Goal: Task Accomplishment & Management: Use online tool/utility

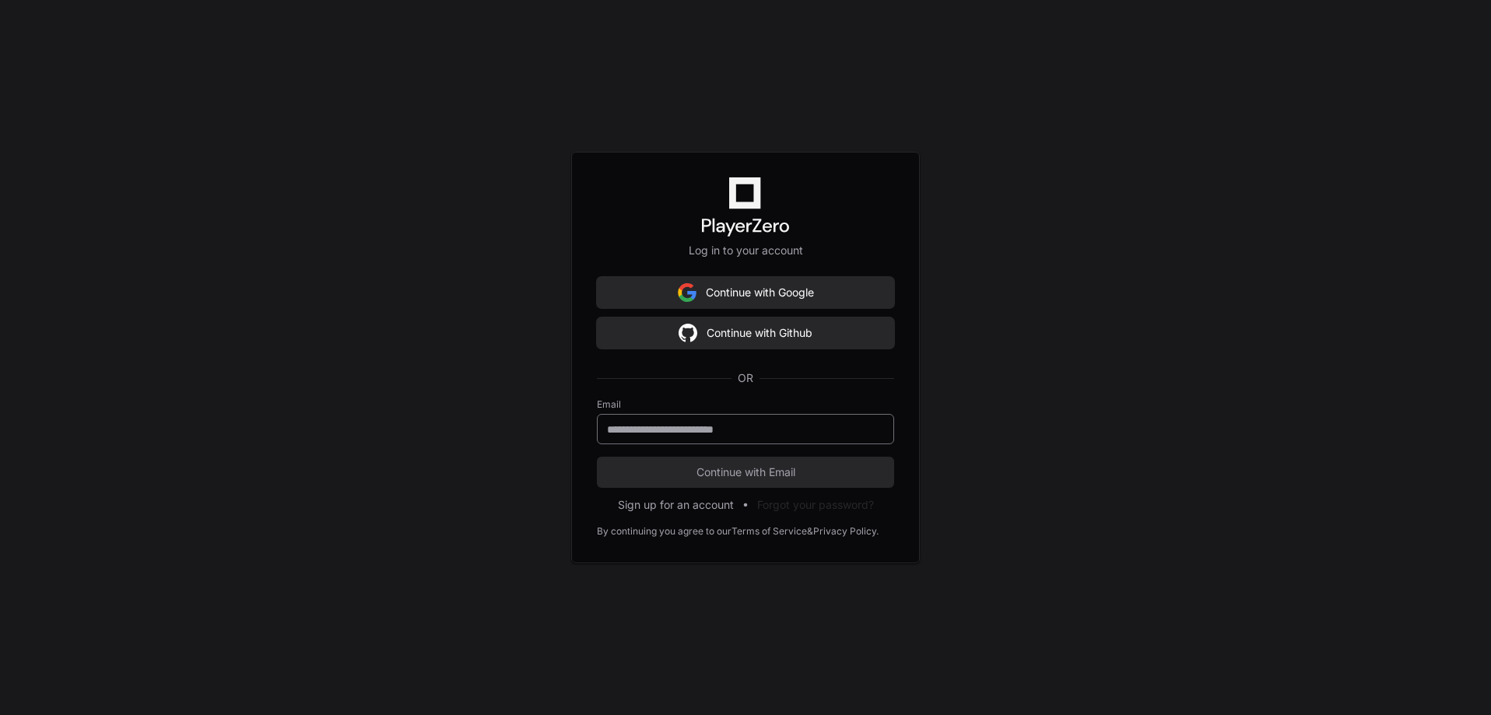
drag, startPoint x: 724, startPoint y: 435, endPoint x: 735, endPoint y: 434, distance: 10.9
click at [725, 435] on input "email" at bounding box center [745, 430] width 277 height 16
type input "**********"
click at [728, 477] on span "Continue with Email" at bounding box center [745, 473] width 297 height 16
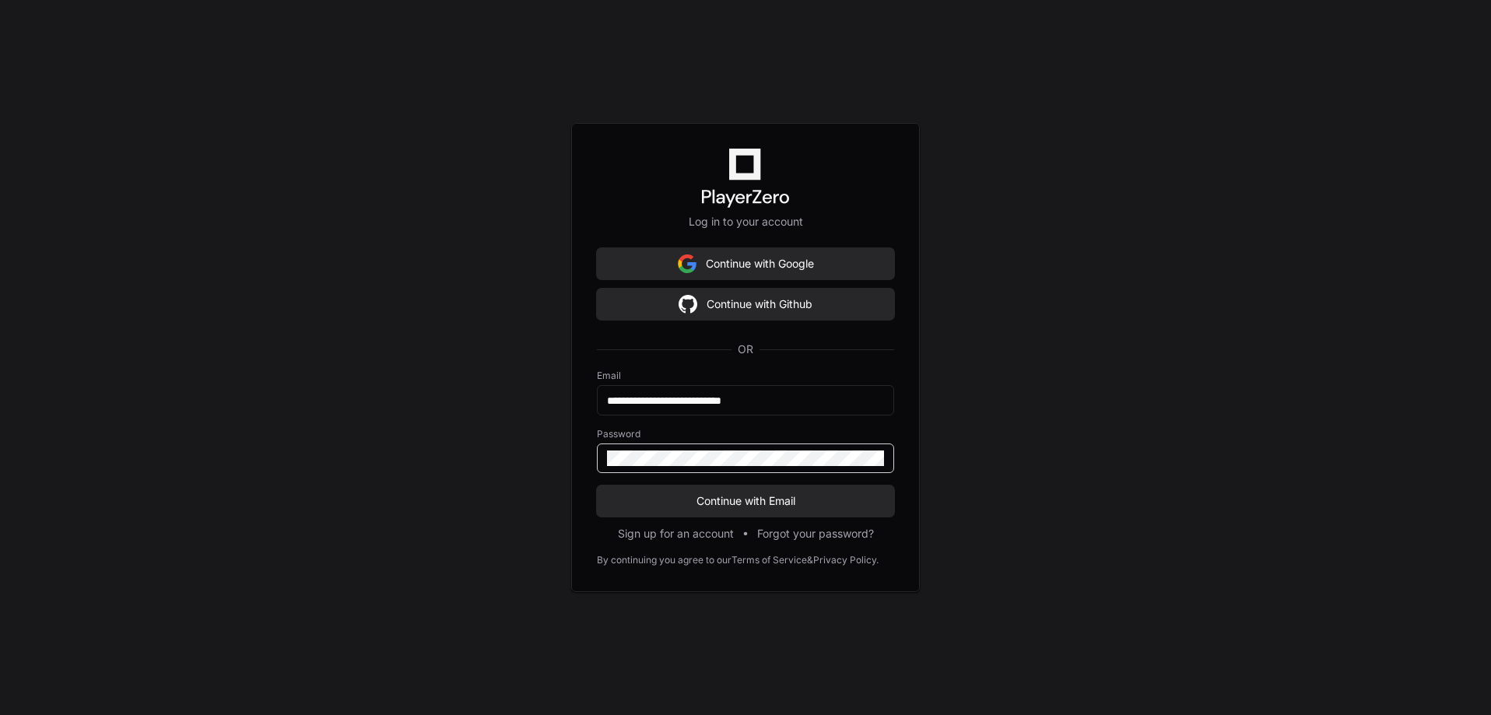
click at [597, 486] on button "Continue with Email" at bounding box center [745, 501] width 297 height 31
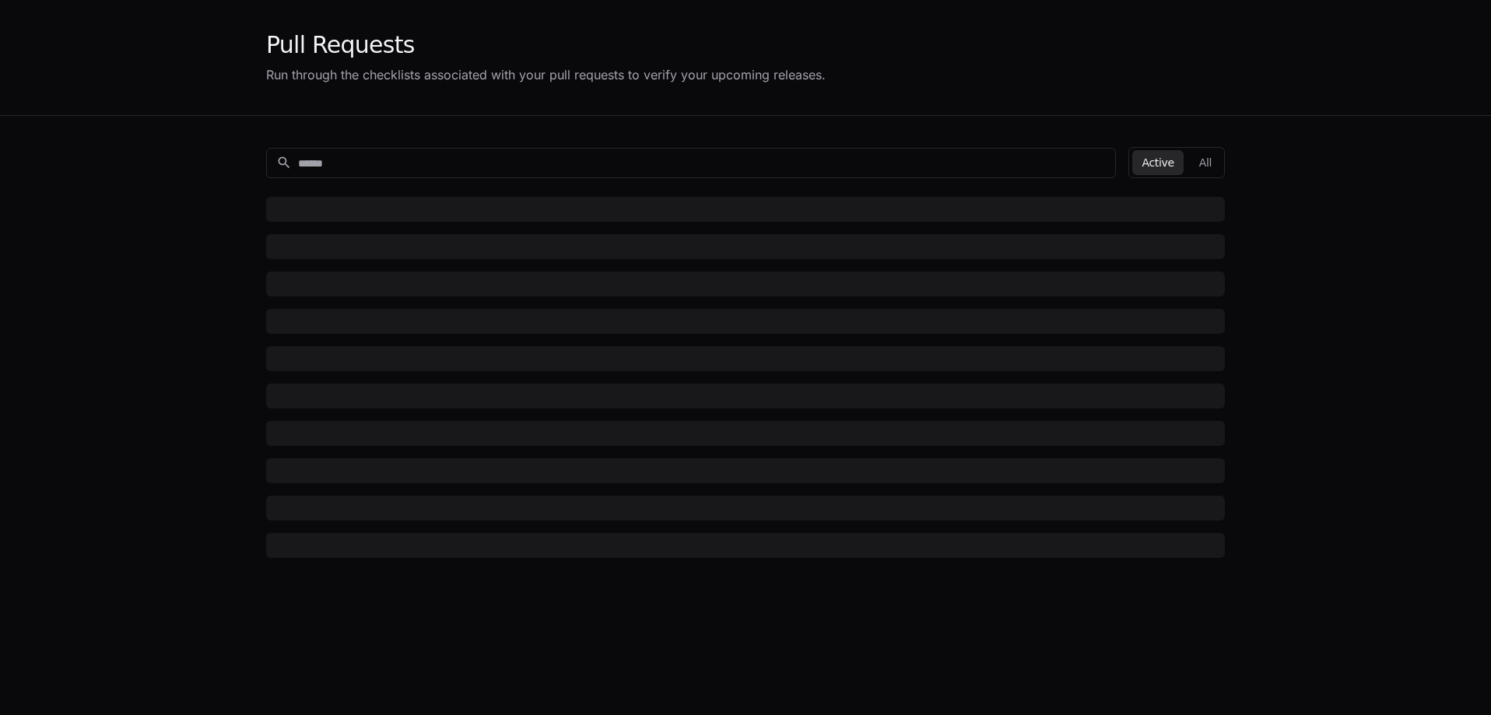
type input "**********"
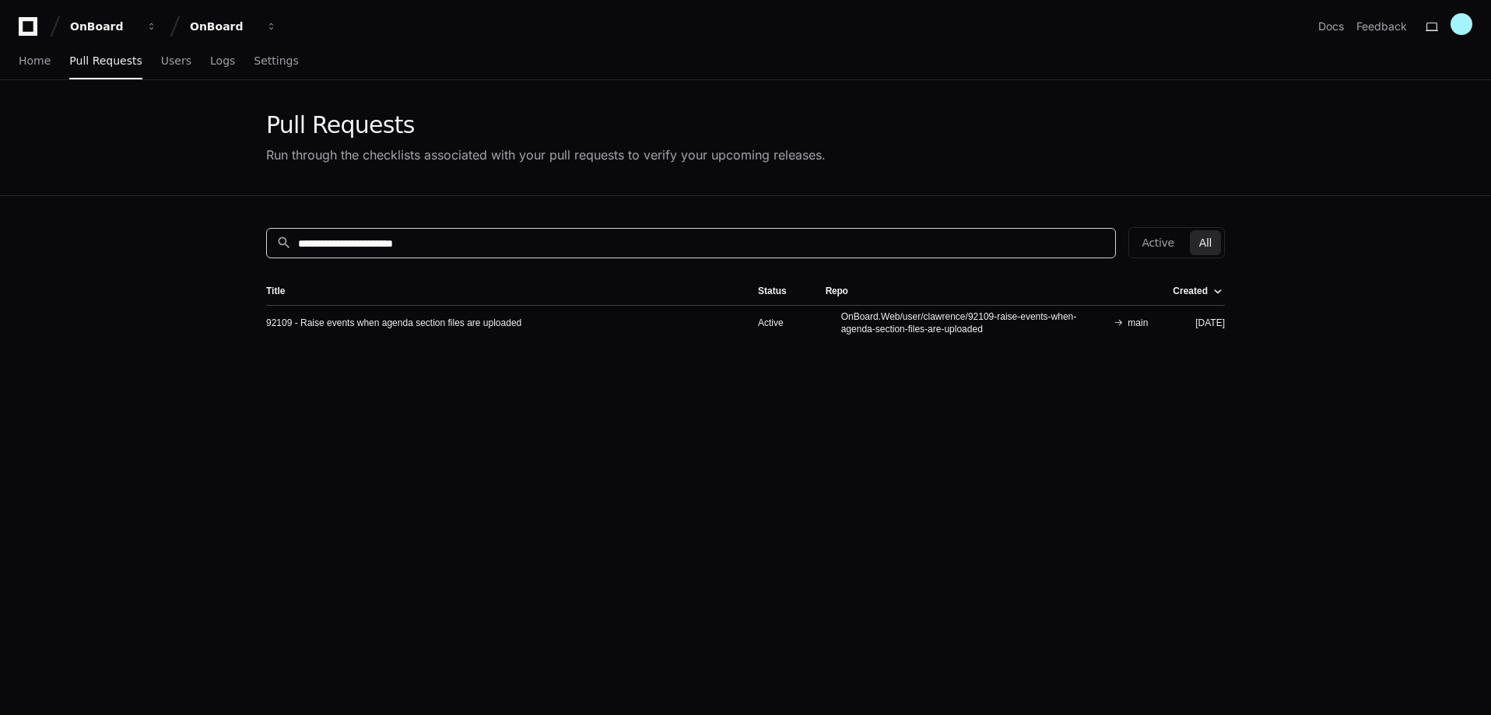
drag, startPoint x: 452, startPoint y: 238, endPoint x: 276, endPoint y: 244, distance: 176.0
click at [276, 244] on div "**********" at bounding box center [686, 243] width 839 height 16
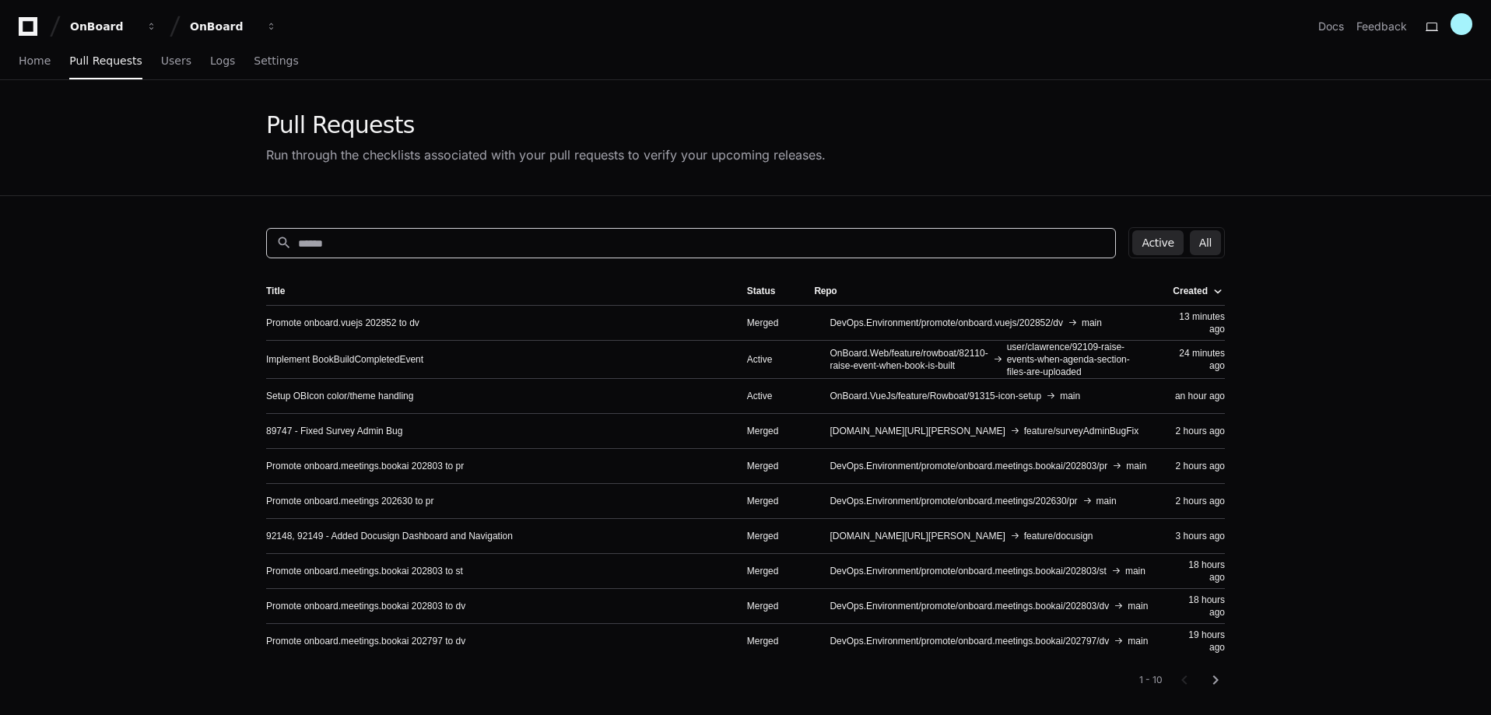
click at [1166, 244] on button "Active" at bounding box center [1157, 242] width 51 height 25
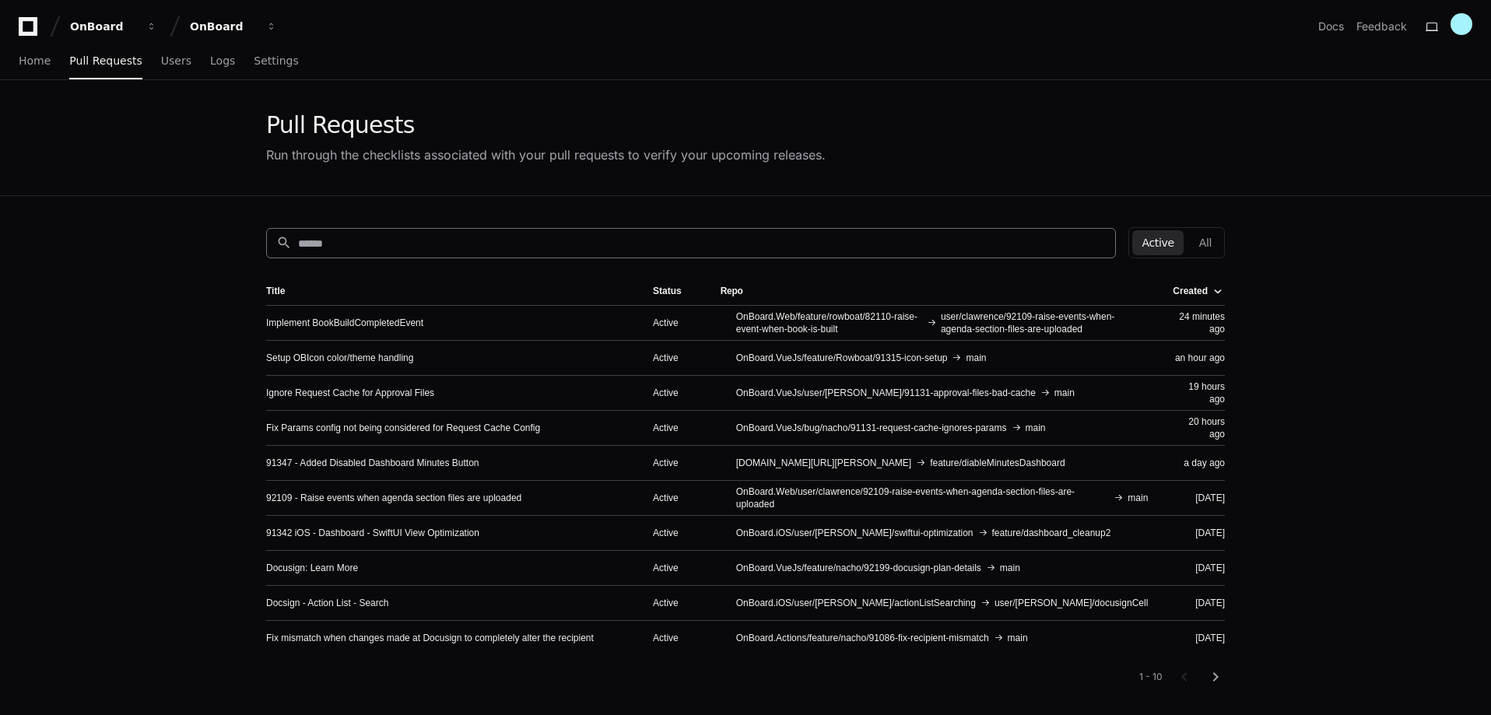
click at [526, 240] on input at bounding box center [702, 244] width 808 height 16
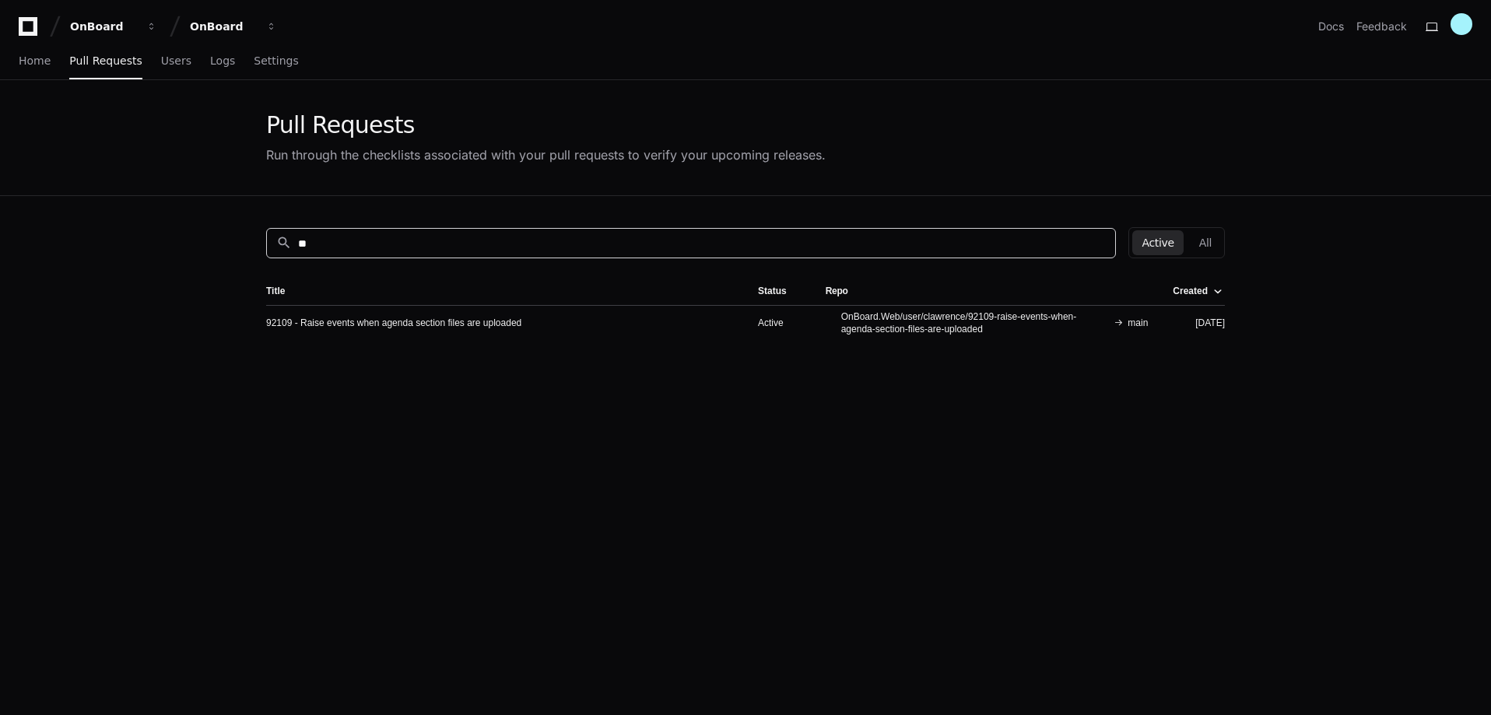
type input "*"
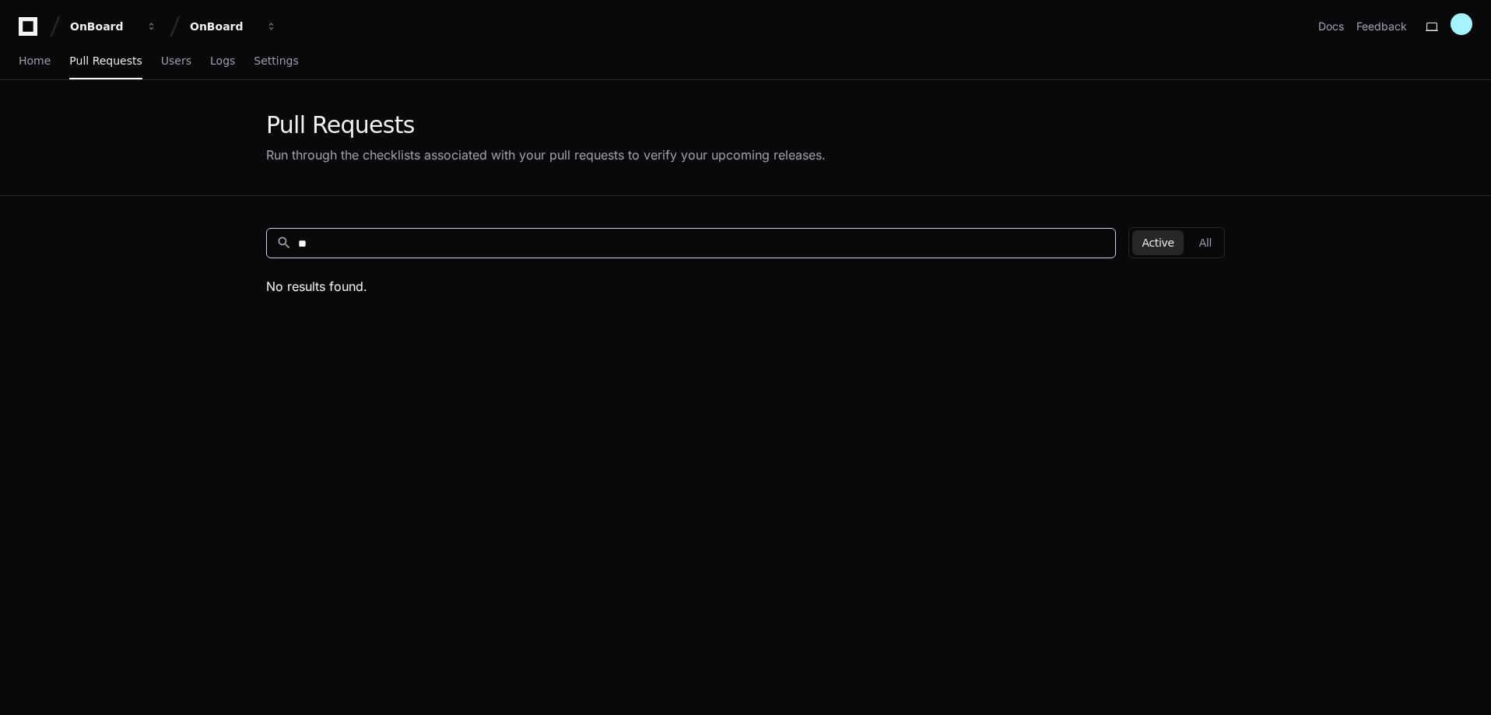
type input "*"
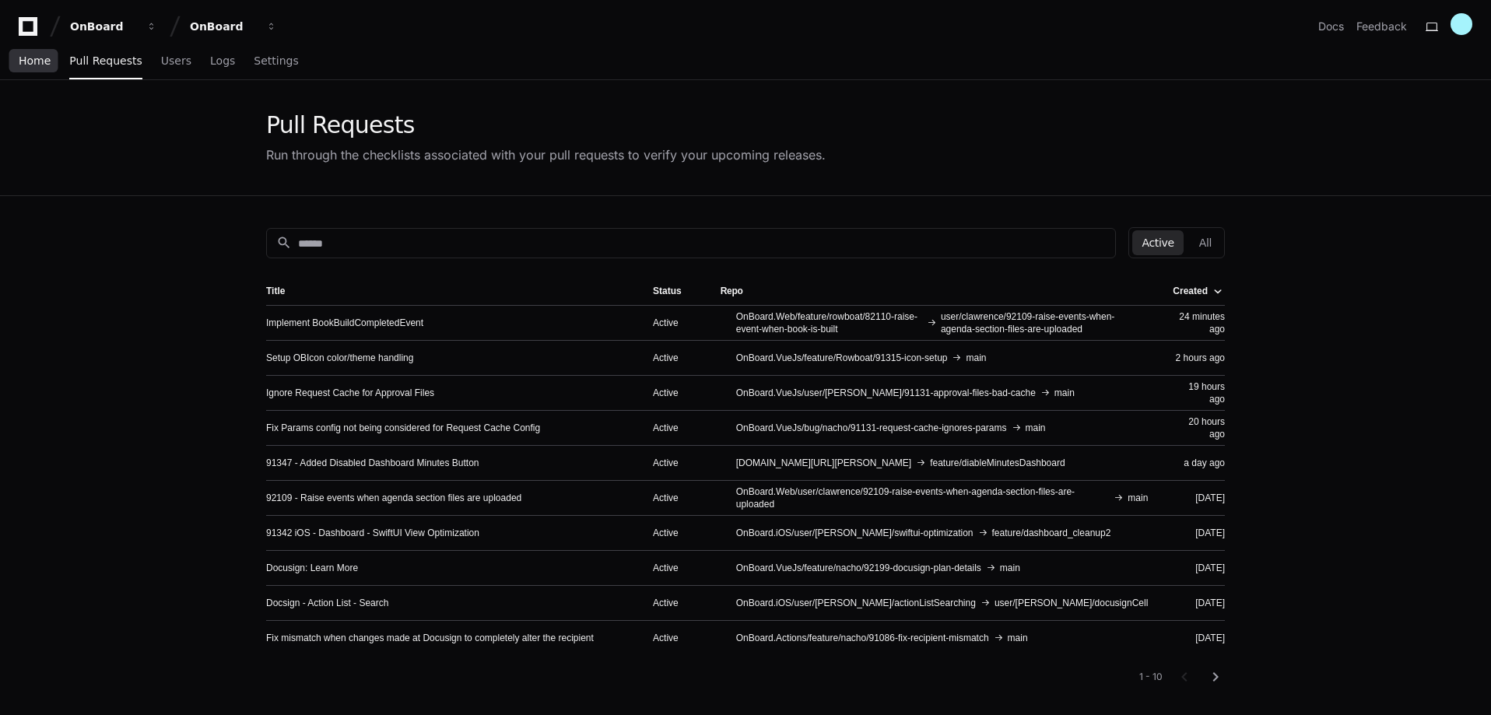
click at [30, 62] on span "Home" at bounding box center [35, 60] width 32 height 9
click at [26, 65] on span "Home" at bounding box center [35, 60] width 32 height 9
click at [29, 30] on icon at bounding box center [27, 26] width 31 height 19
click at [30, 61] on span "Home" at bounding box center [35, 60] width 32 height 9
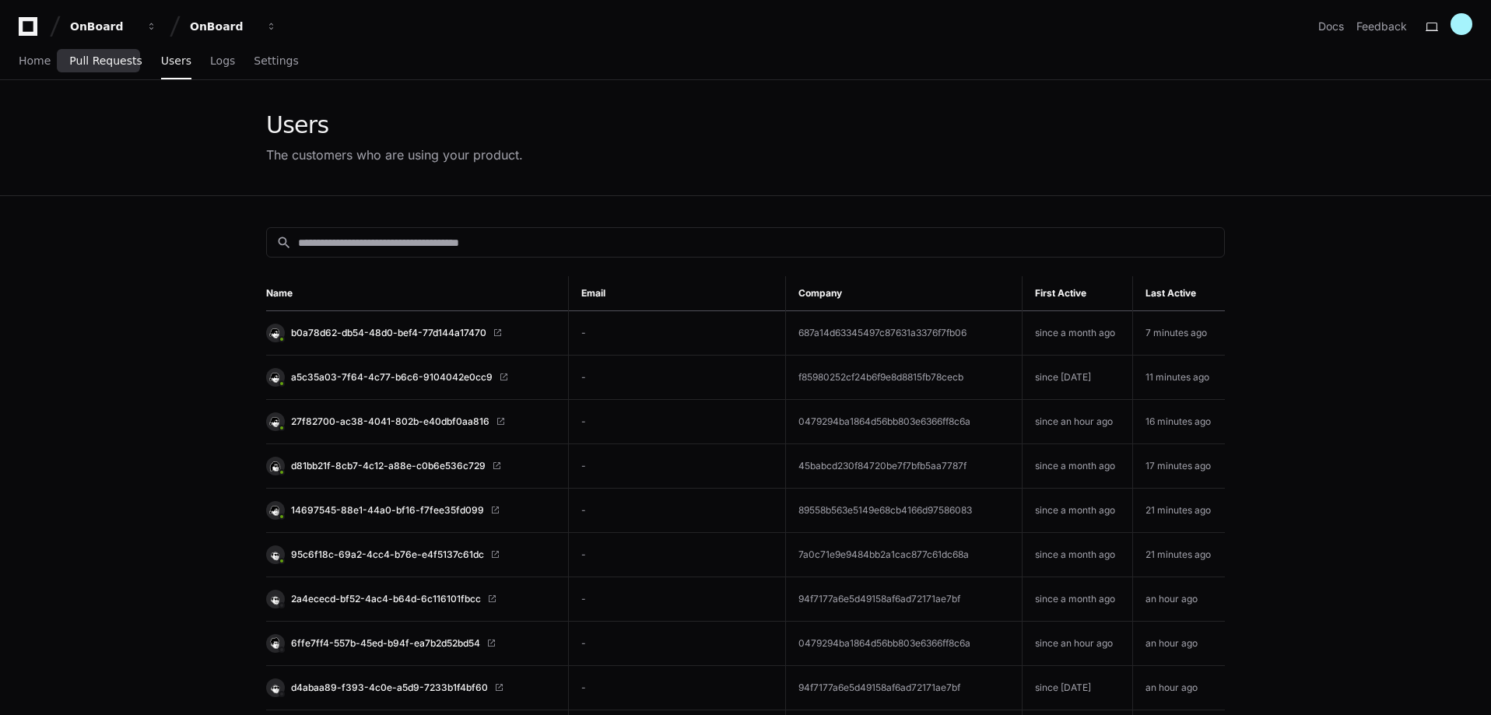
click at [108, 58] on span "Pull Requests" at bounding box center [105, 60] width 72 height 9
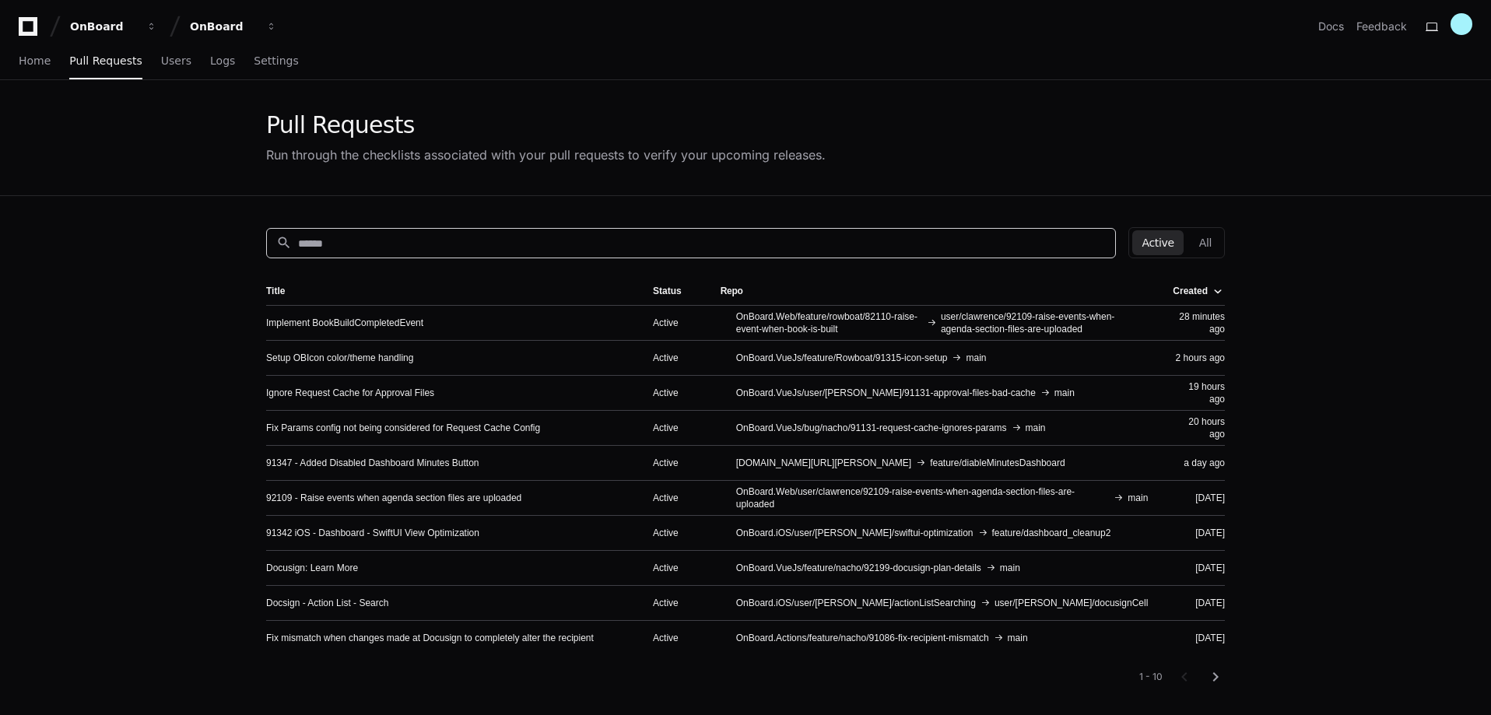
click at [465, 237] on input at bounding box center [702, 244] width 808 height 16
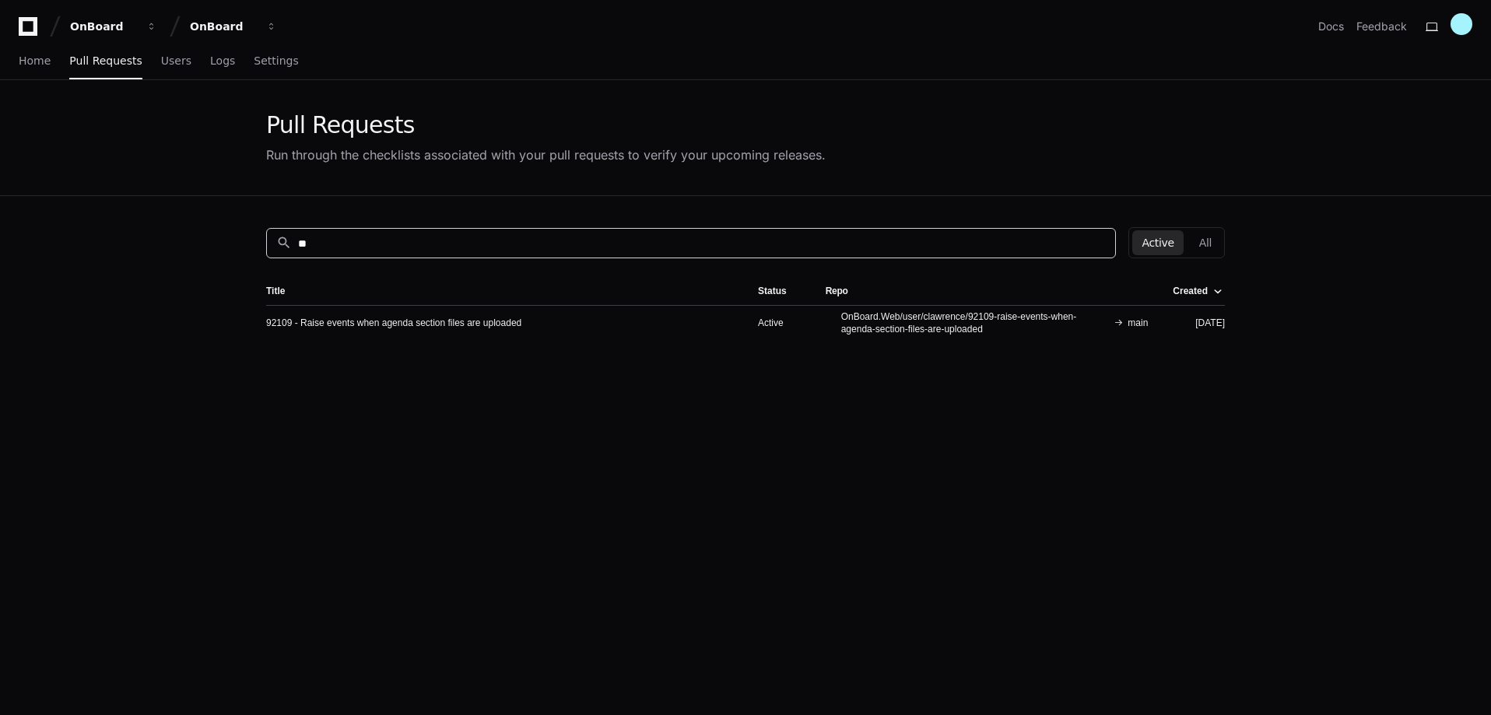
type input "*"
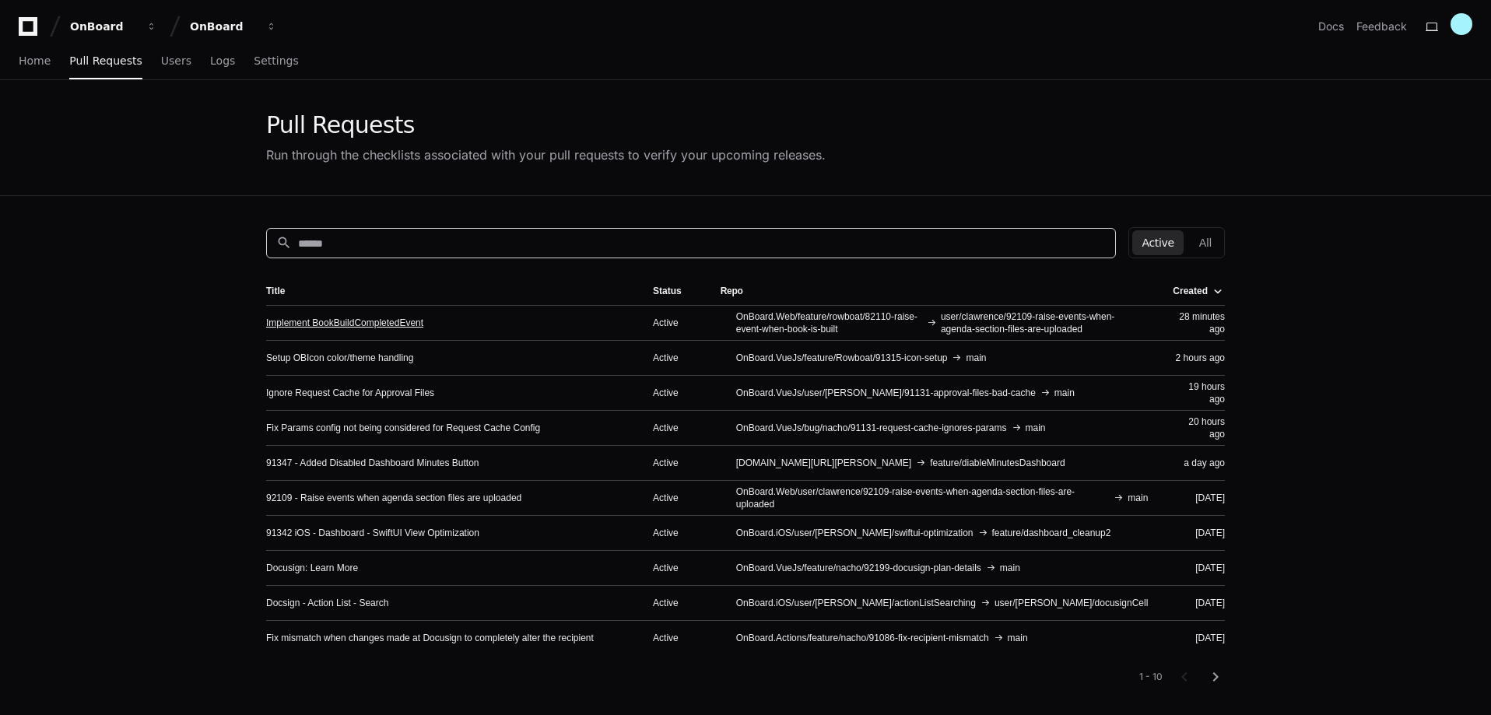
click at [356, 319] on link "Implement BookBuildCompletedEvent" at bounding box center [344, 323] width 157 height 12
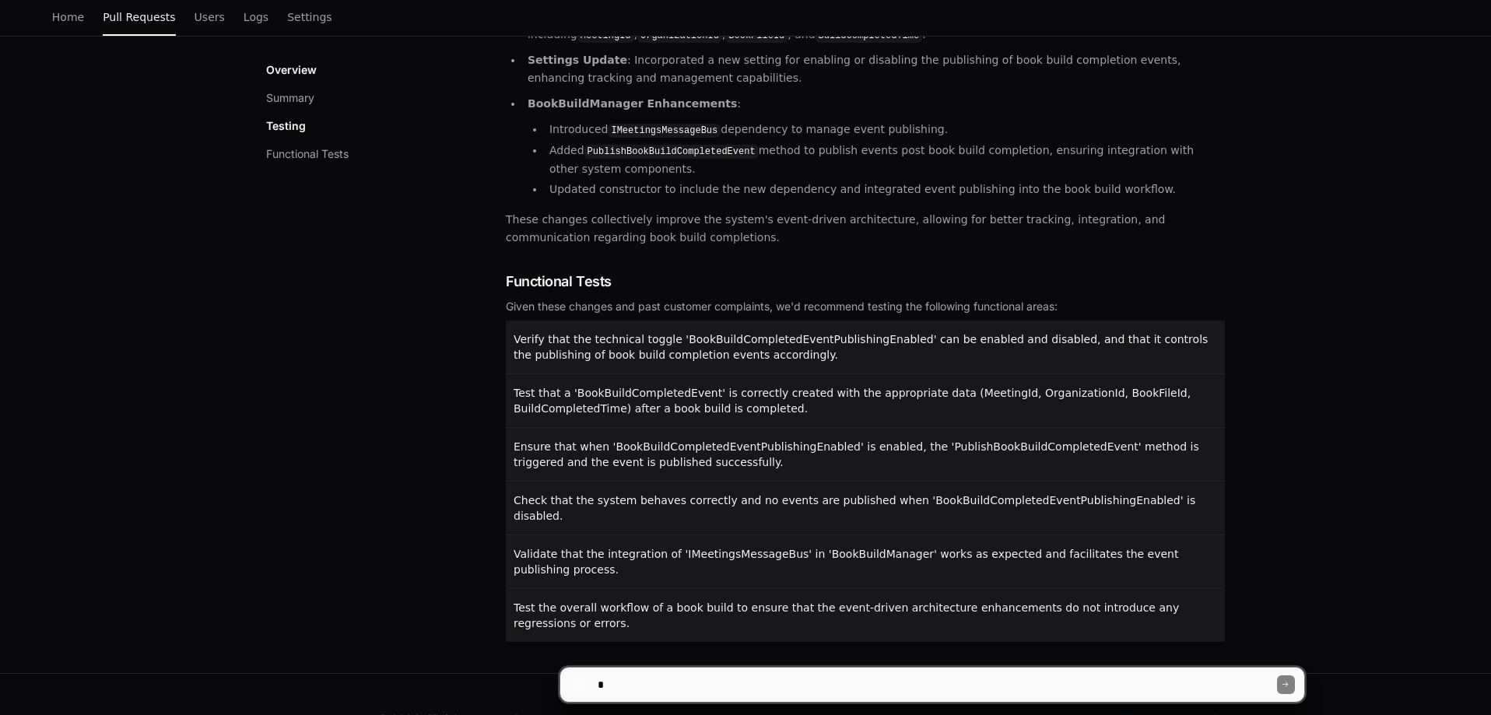
scroll to position [360, 0]
click at [673, 677] on textarea at bounding box center [936, 685] width 683 height 34
type textarea "**********"
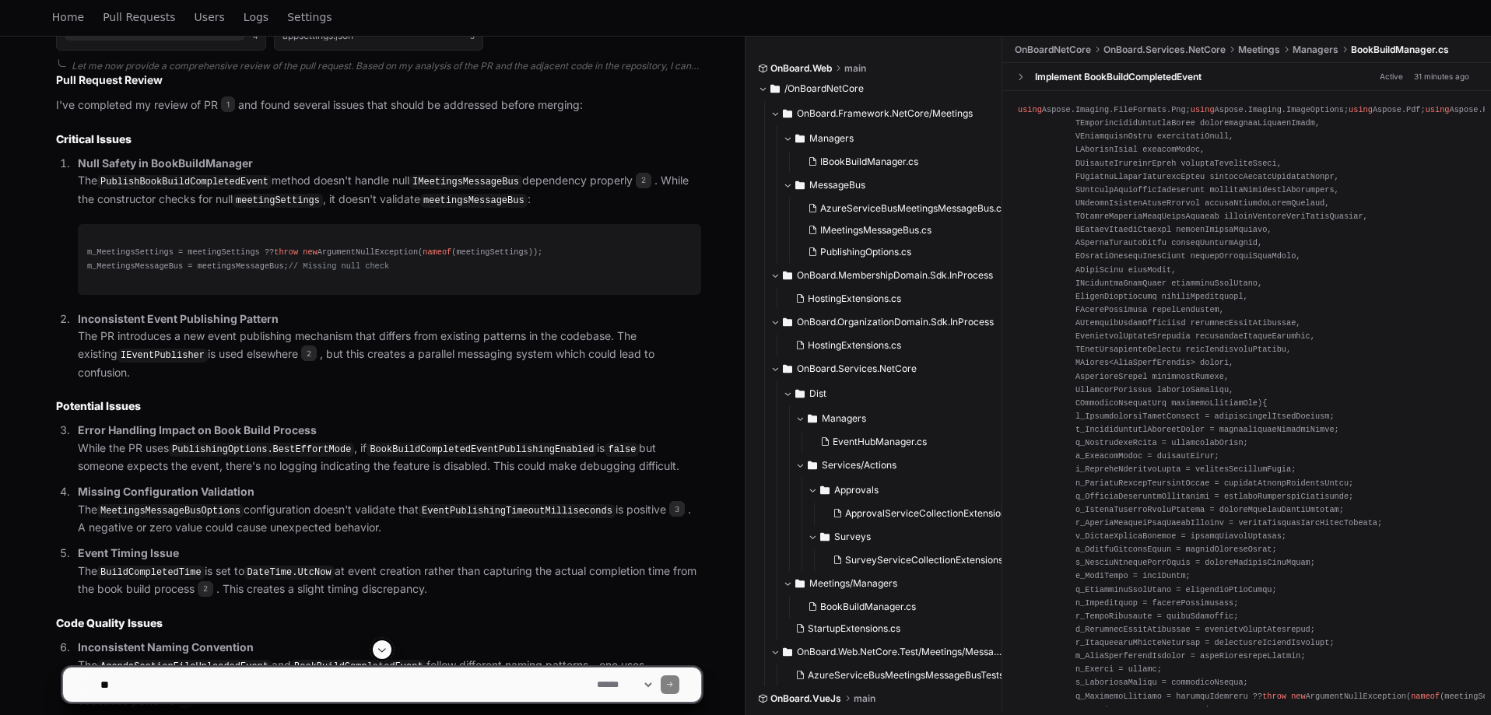
scroll to position [641, 0]
